Goal: Task Accomplishment & Management: Manage account settings

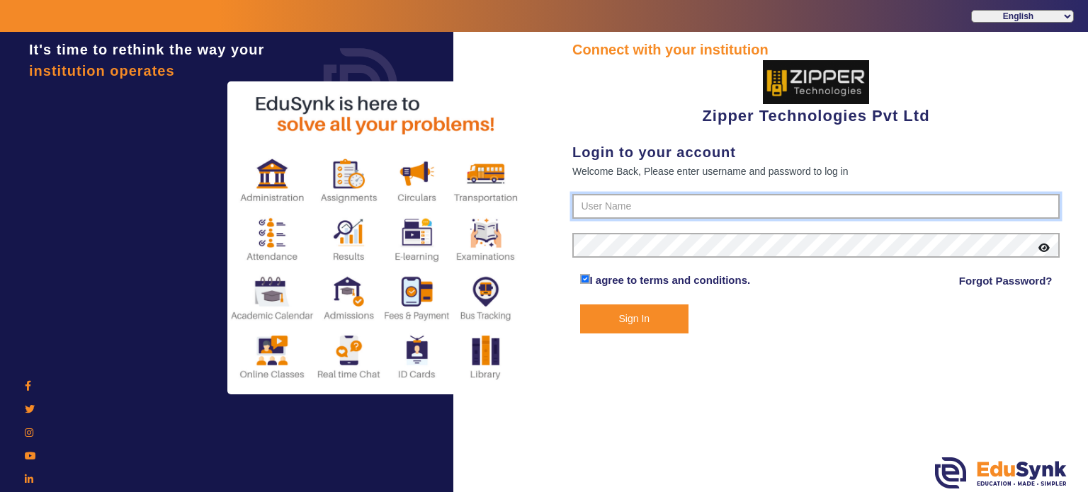
type input "1008790000"
click at [655, 311] on button "Sign In" at bounding box center [634, 319] width 109 height 29
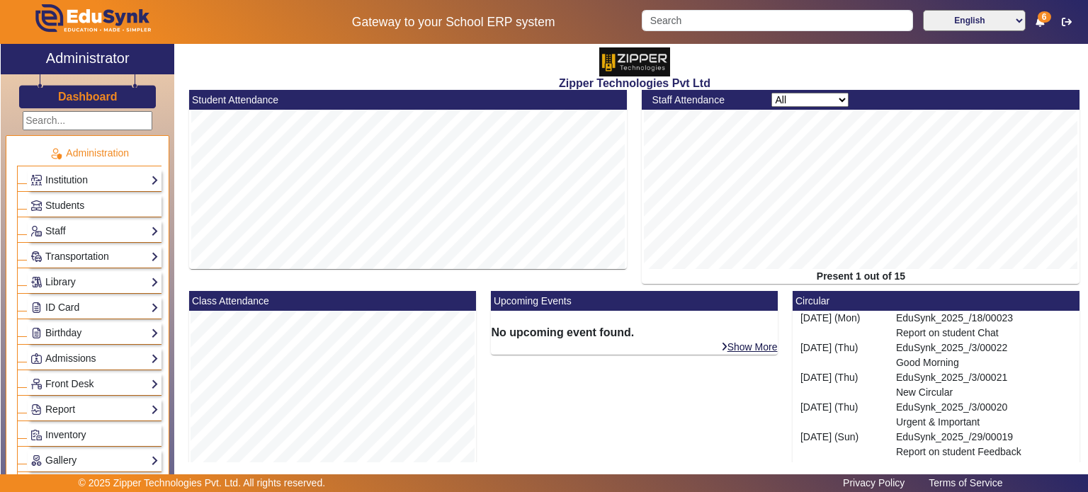
click at [1032, 22] on div "English हिंदी (Hindi) ಕನ್ನಡ (Kannada) தமிழ் (Tamil) ଓଡିଆ (Odia) ਪੰਜਾਬੀ (Punjabi…" at bounding box center [861, 22] width 453 height 24
click at [1038, 21] on icon at bounding box center [1040, 22] width 9 height 10
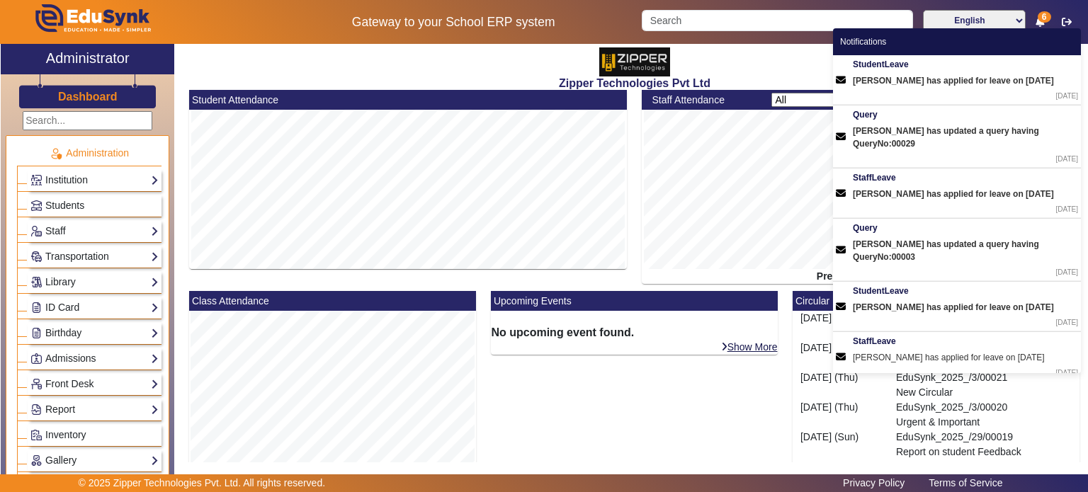
click at [1038, 21] on icon at bounding box center [1040, 22] width 9 height 10
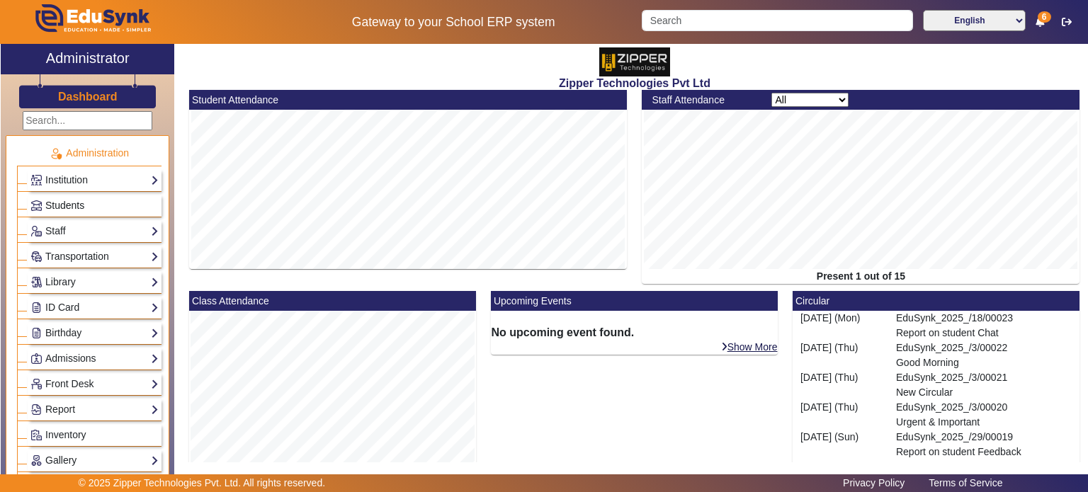
click at [62, 208] on span "Students" at bounding box center [64, 205] width 39 height 11
